Goal: Transaction & Acquisition: Purchase product/service

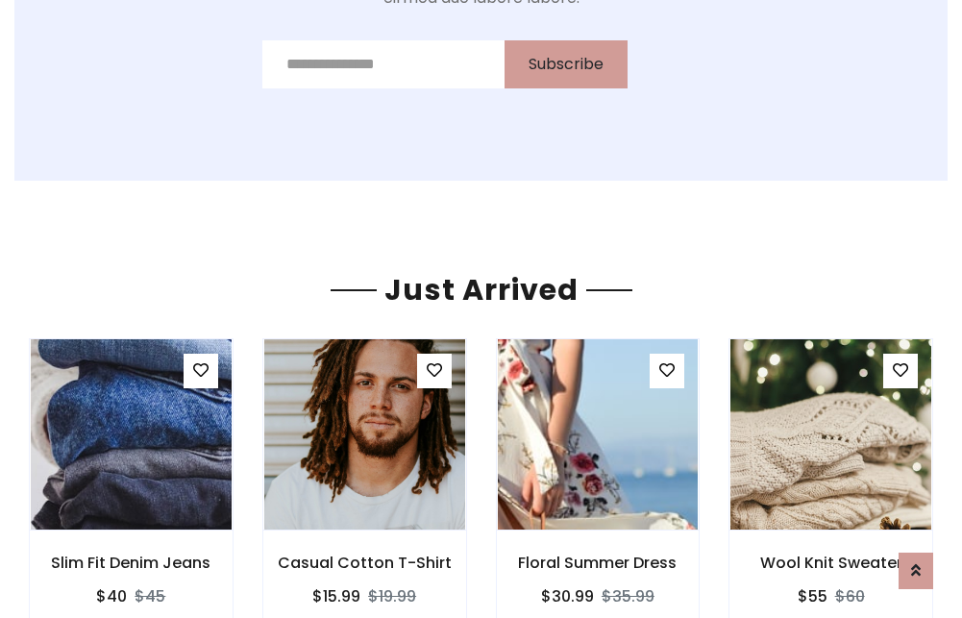
scroll to position [2010, 0]
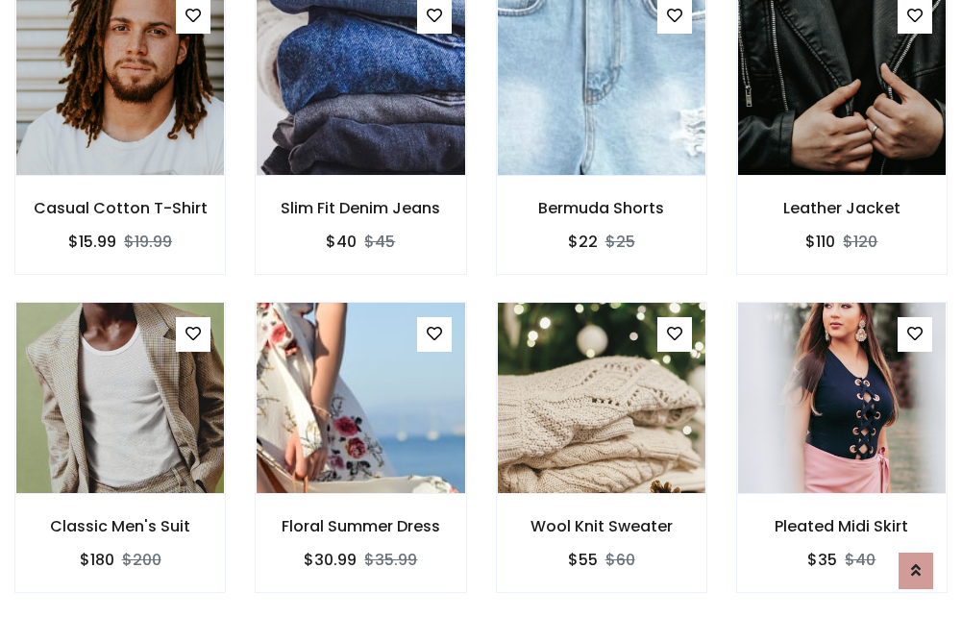
click at [481, 308] on div "Wool Knit Sweater $55 $60" at bounding box center [601, 461] width 240 height 318
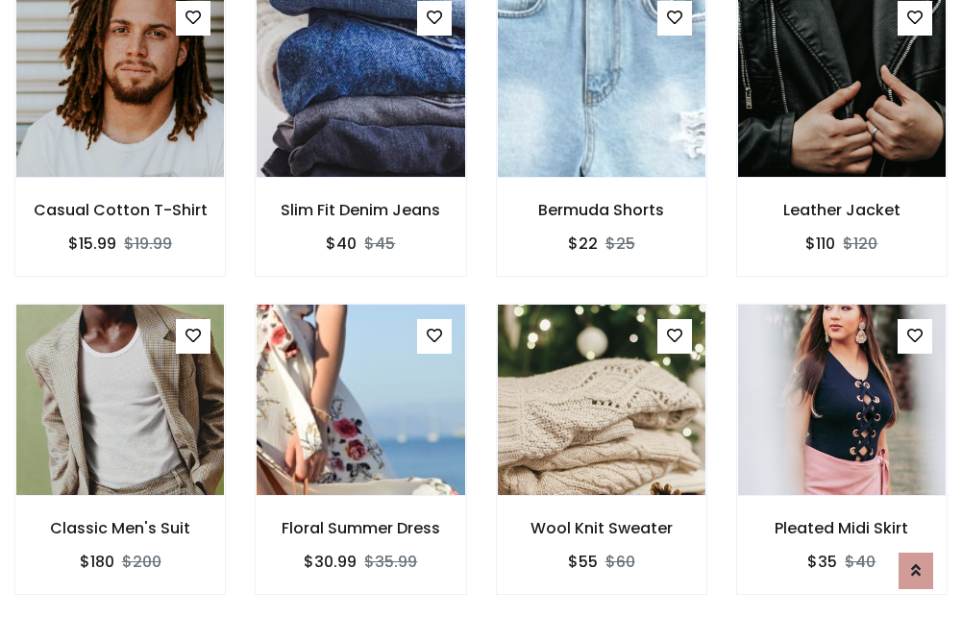
click at [481, 308] on div "Wool Knit Sweater $55 $60" at bounding box center [601, 463] width 240 height 318
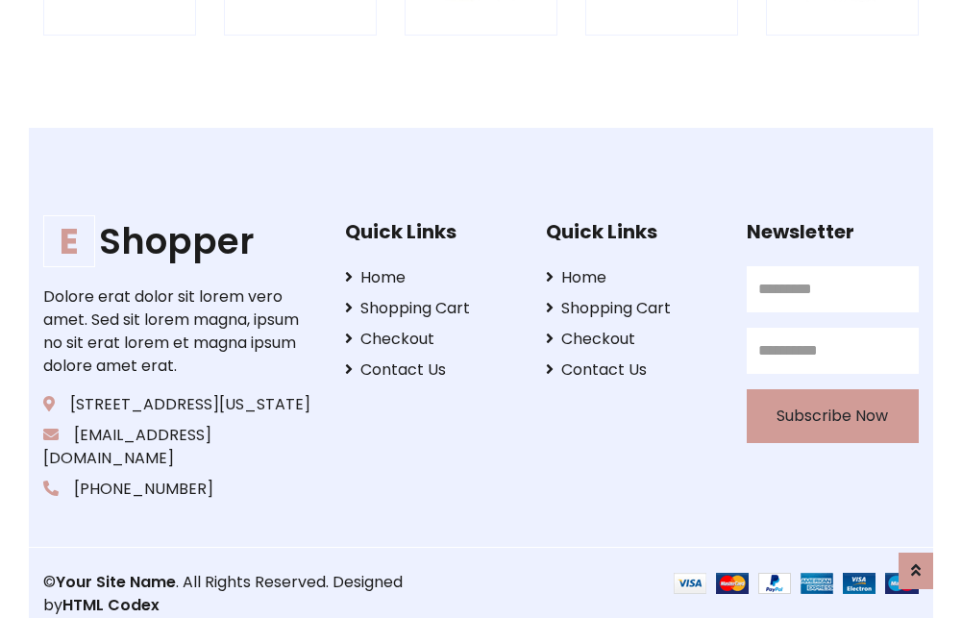
scroll to position [3658, 0]
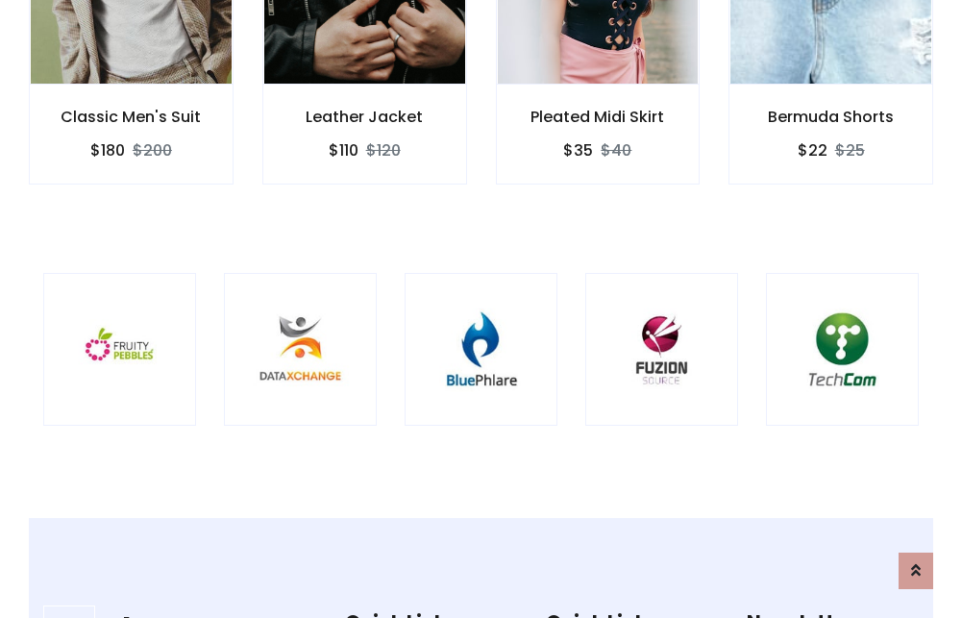
click at [480, 308] on img at bounding box center [481, 349] width 105 height 105
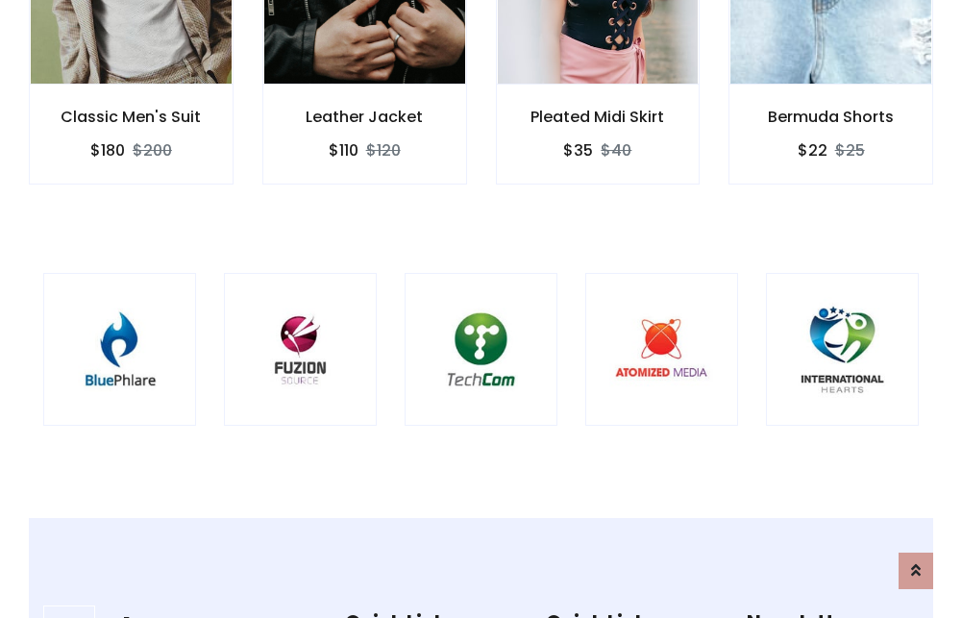
click at [480, 308] on img at bounding box center [481, 349] width 105 height 105
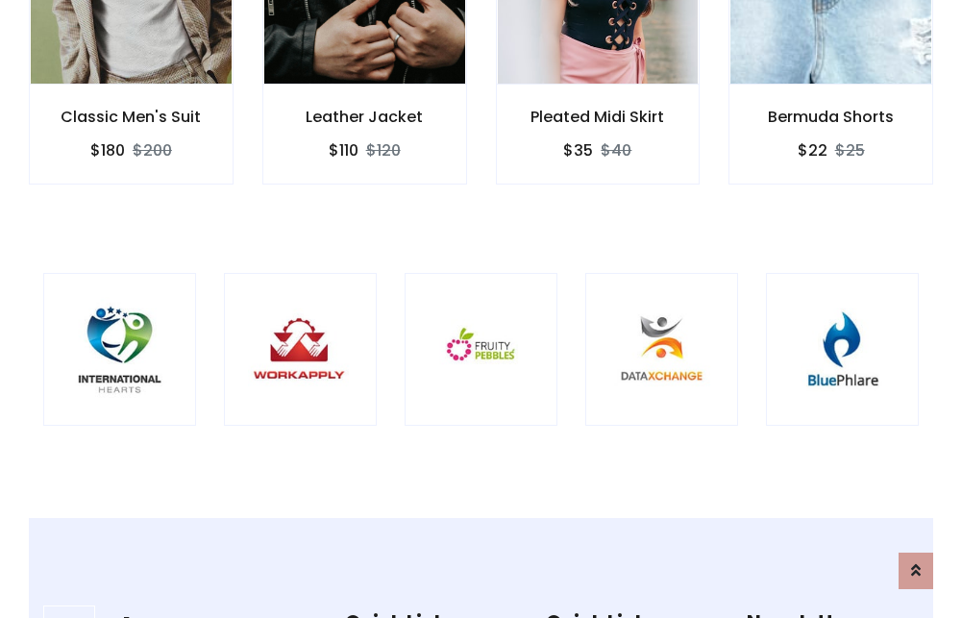
click at [480, 308] on img at bounding box center [481, 349] width 105 height 105
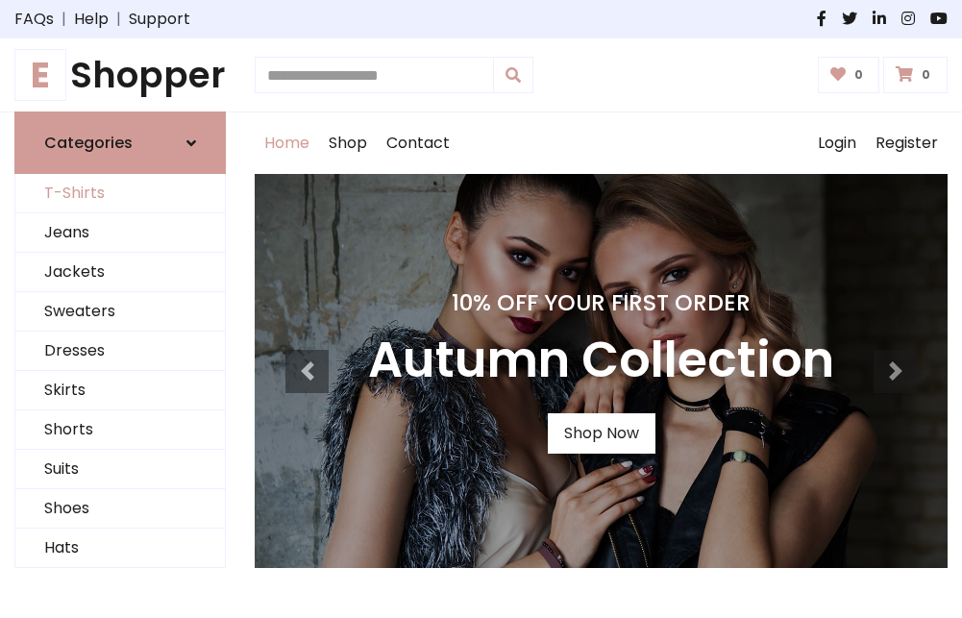
click at [120, 194] on link "T-Shirts" at bounding box center [119, 193] width 209 height 39
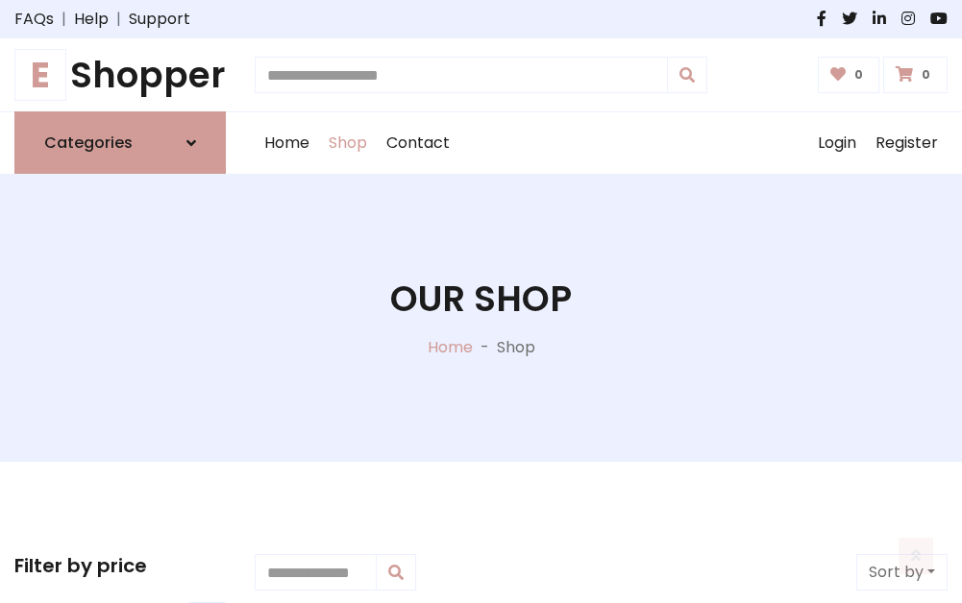
scroll to position [771, 0]
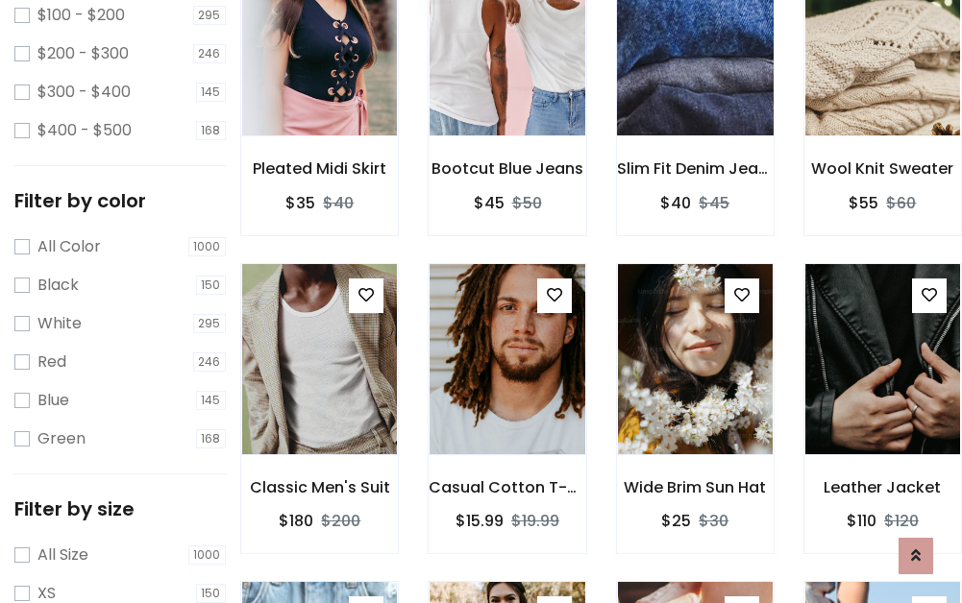
scroll to position [97, 0]
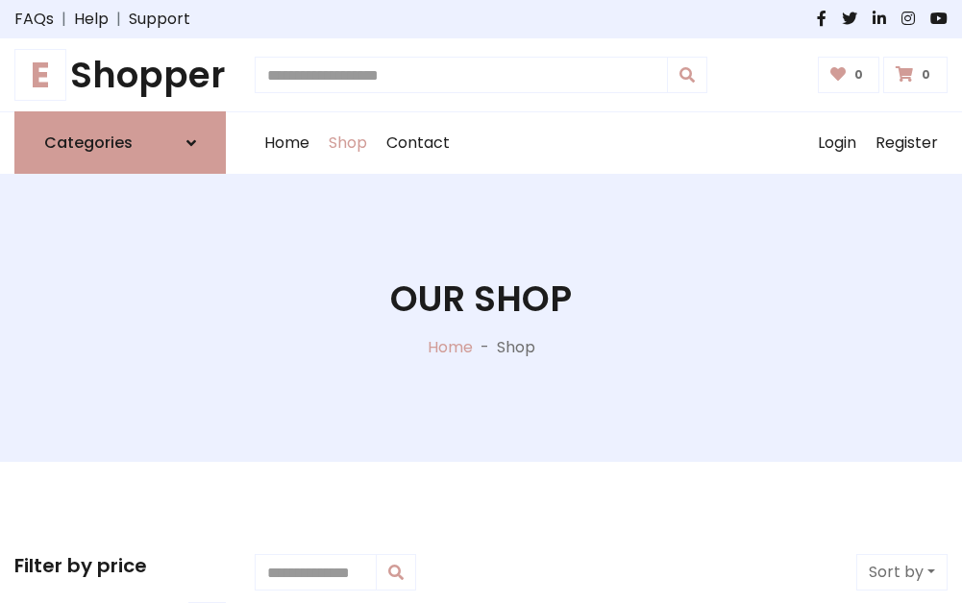
click at [120, 75] on h1 "E Shopper" at bounding box center [119, 75] width 211 height 42
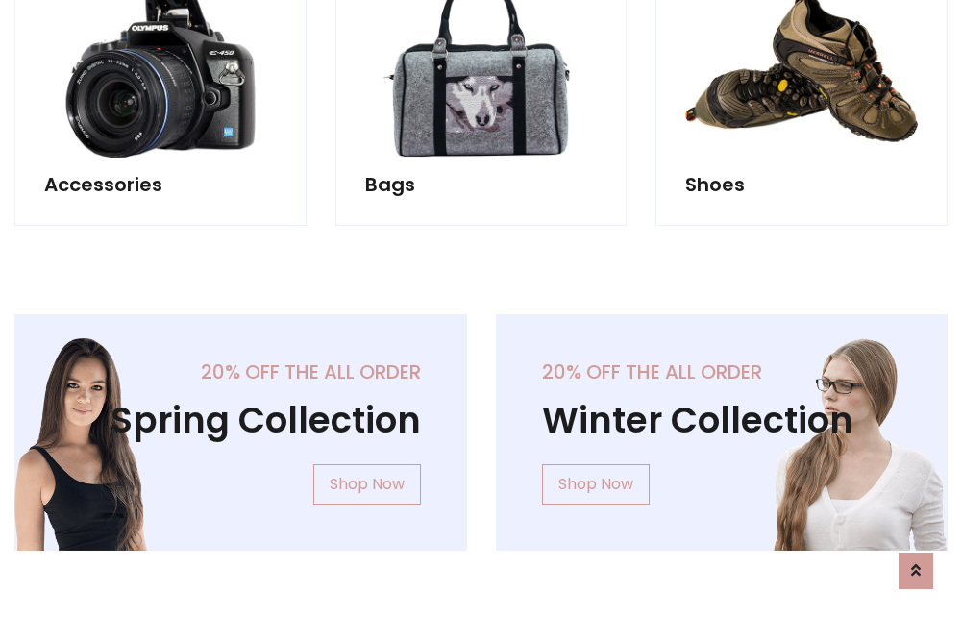
scroll to position [1867, 0]
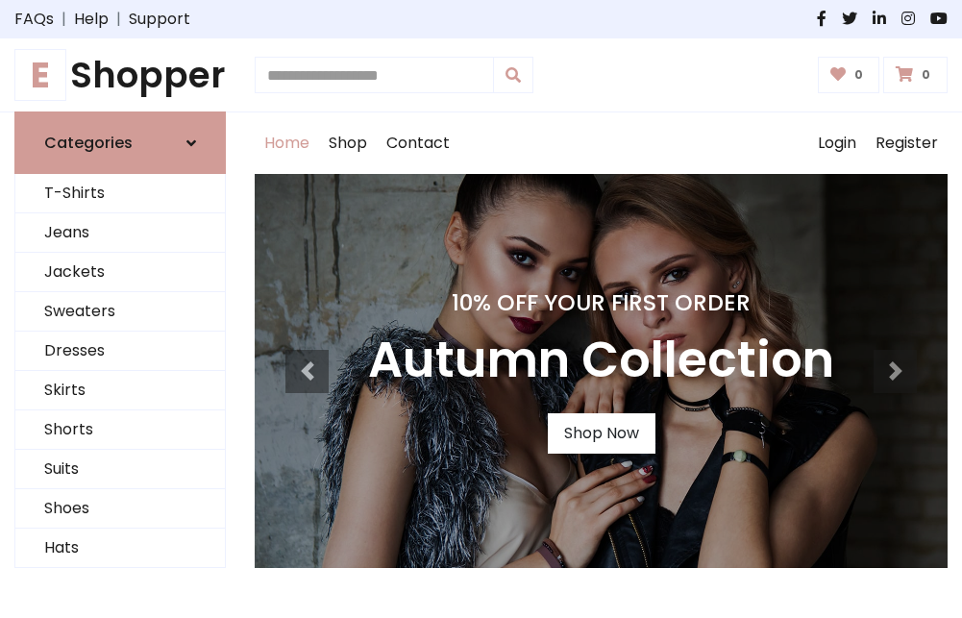
scroll to position [630, 0]
